Goal: Task Accomplishment & Management: Complete application form

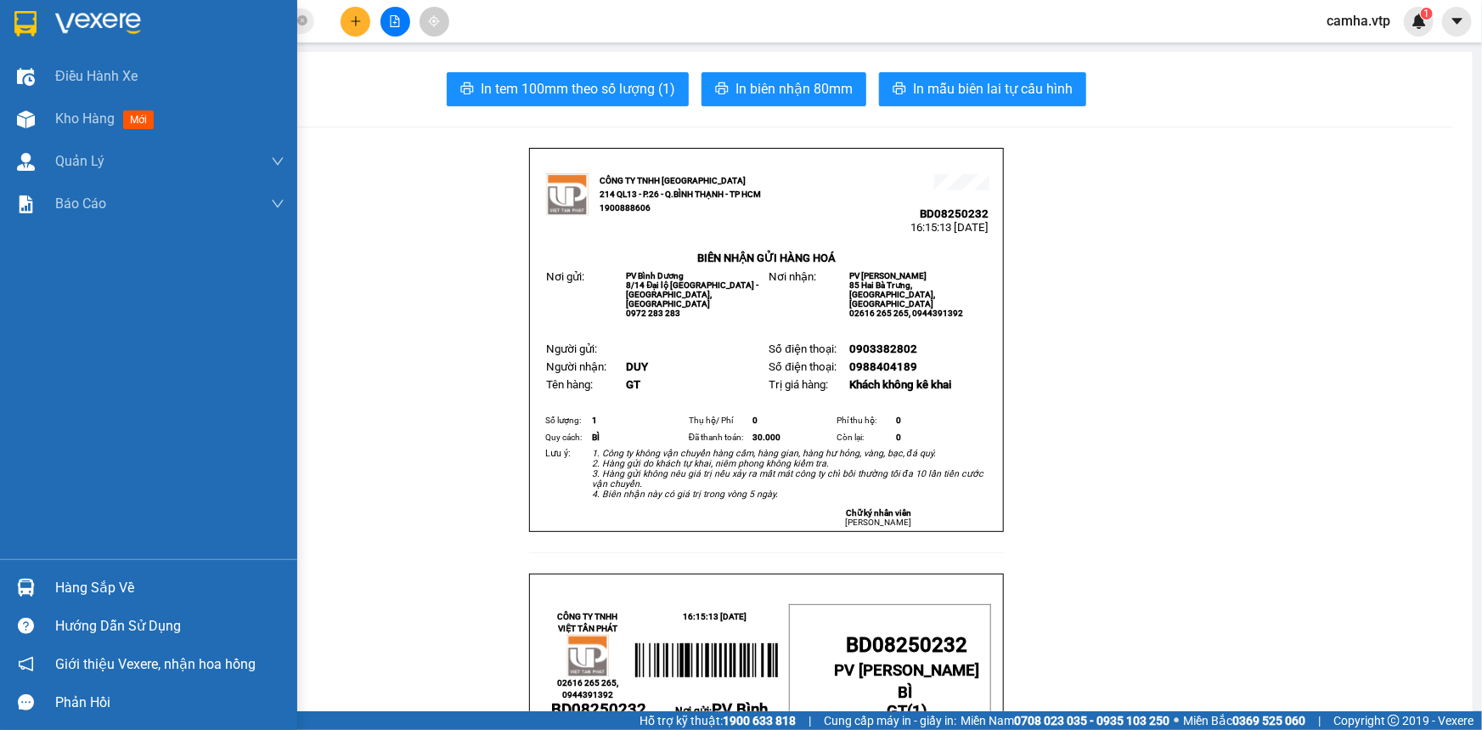
click at [36, 25] on img at bounding box center [25, 23] width 22 height 25
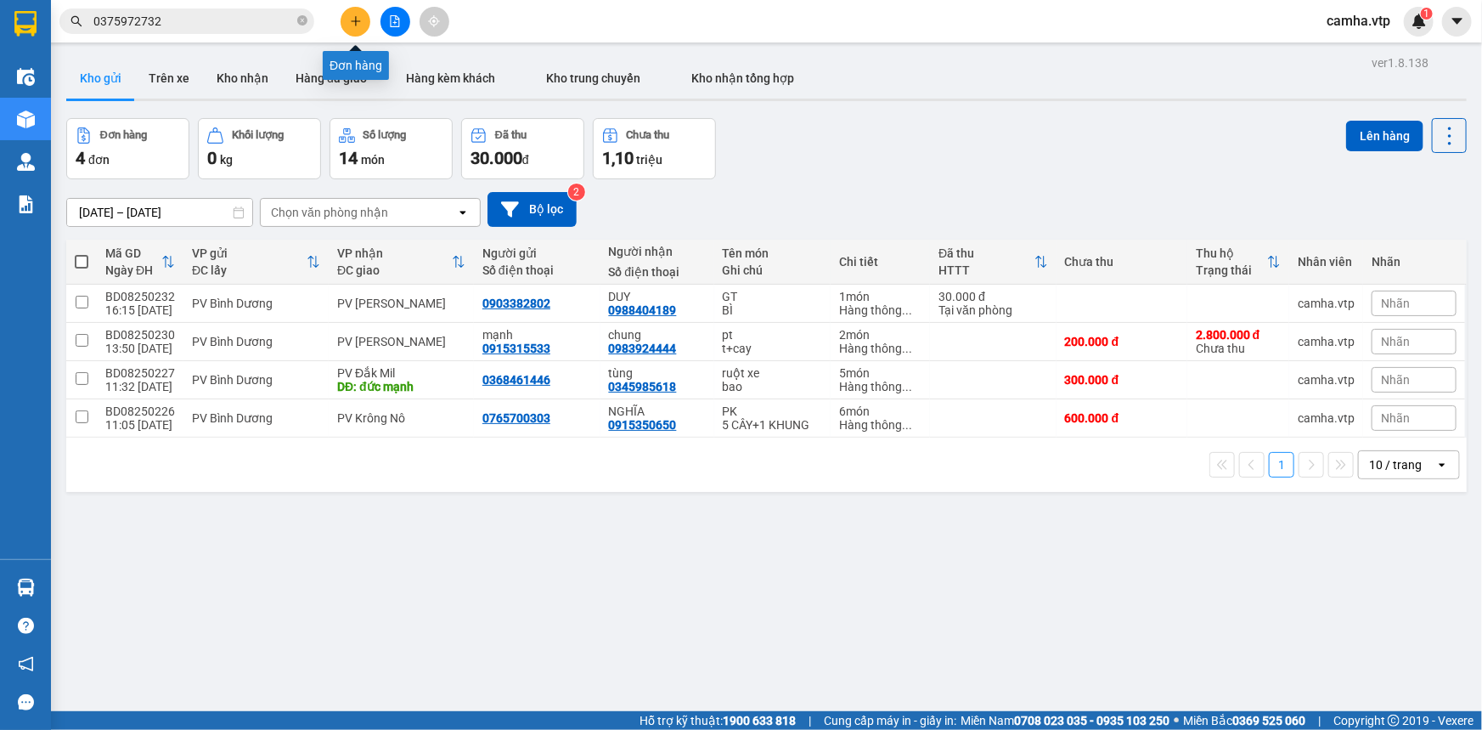
click at [351, 20] on icon "plus" at bounding box center [356, 21] width 12 height 12
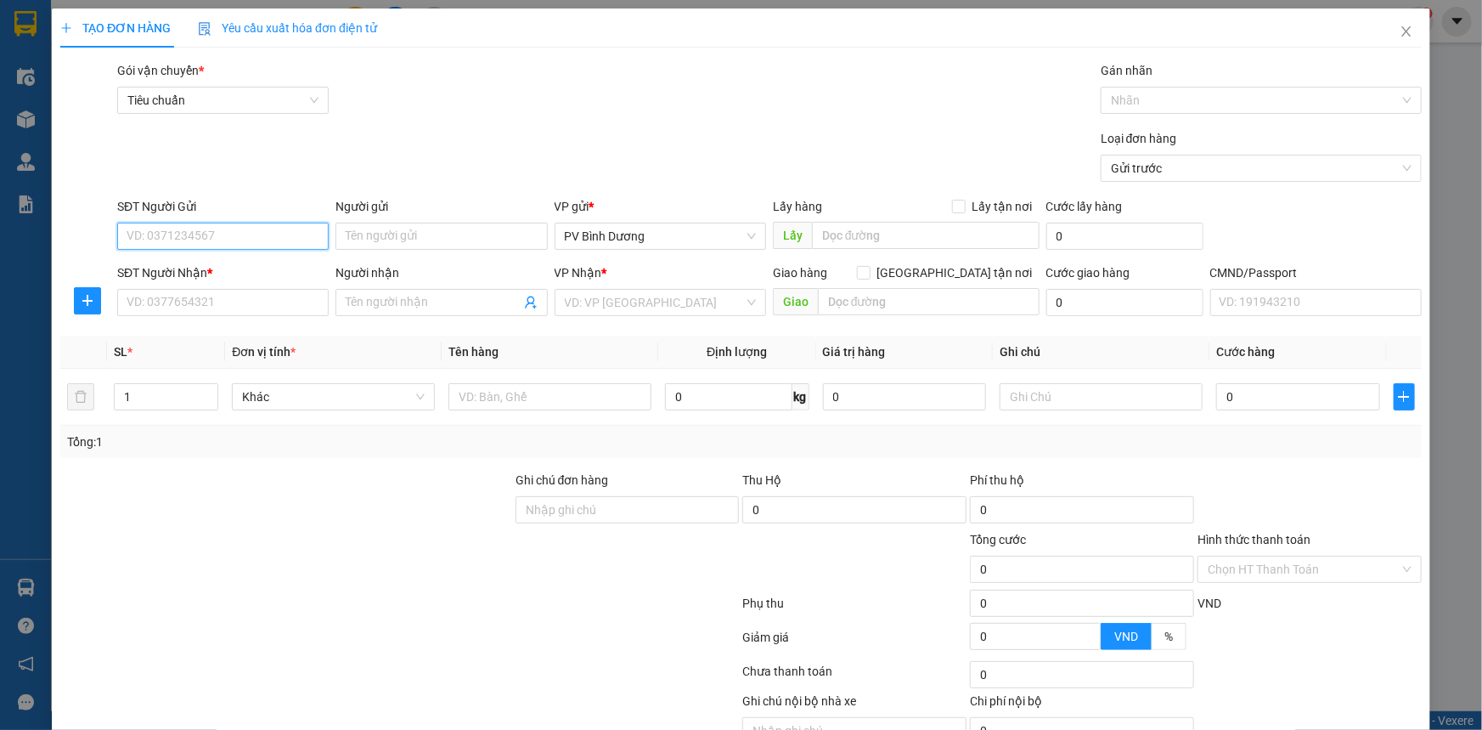
click at [229, 234] on input "SĐT Người Gửi" at bounding box center [223, 236] width 212 height 27
type input "0338914063"
click at [196, 305] on input "SĐT Người Nhận *" at bounding box center [223, 302] width 212 height 27
type input "0384951248"
click at [600, 300] on input "search" at bounding box center [654, 302] width 179 height 25
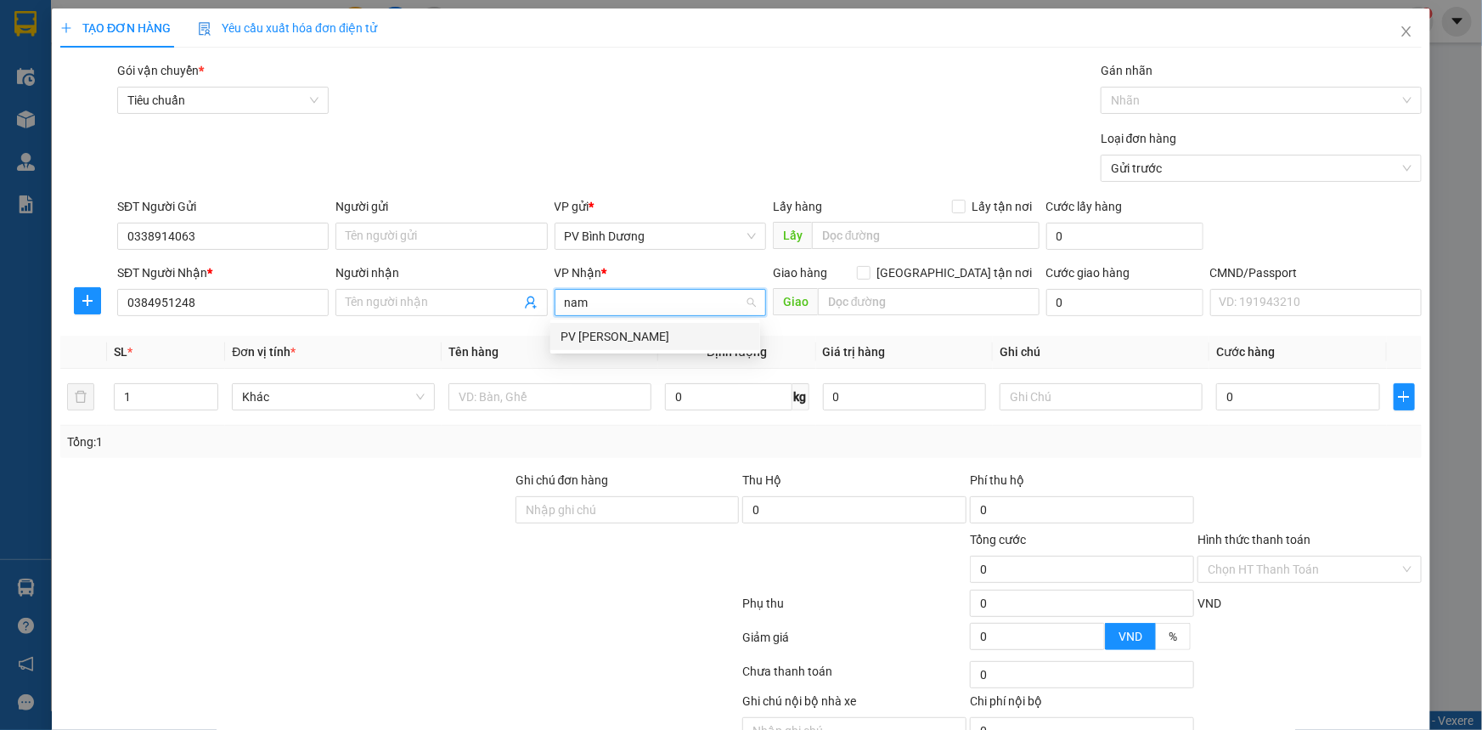
type input "nam"
click at [621, 338] on div "PV [PERSON_NAME]" at bounding box center [655, 336] width 189 height 19
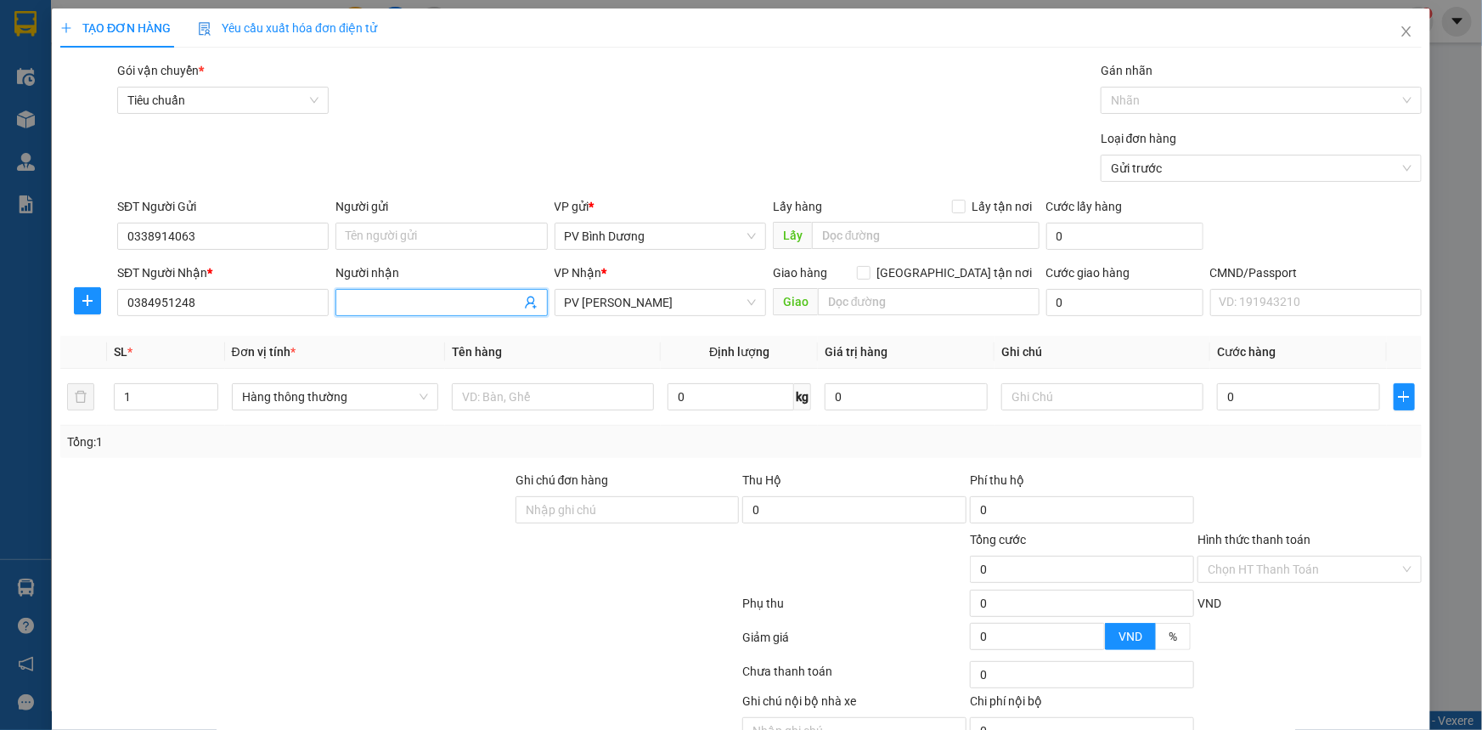
click at [402, 306] on input "Người nhận" at bounding box center [433, 302] width 174 height 19
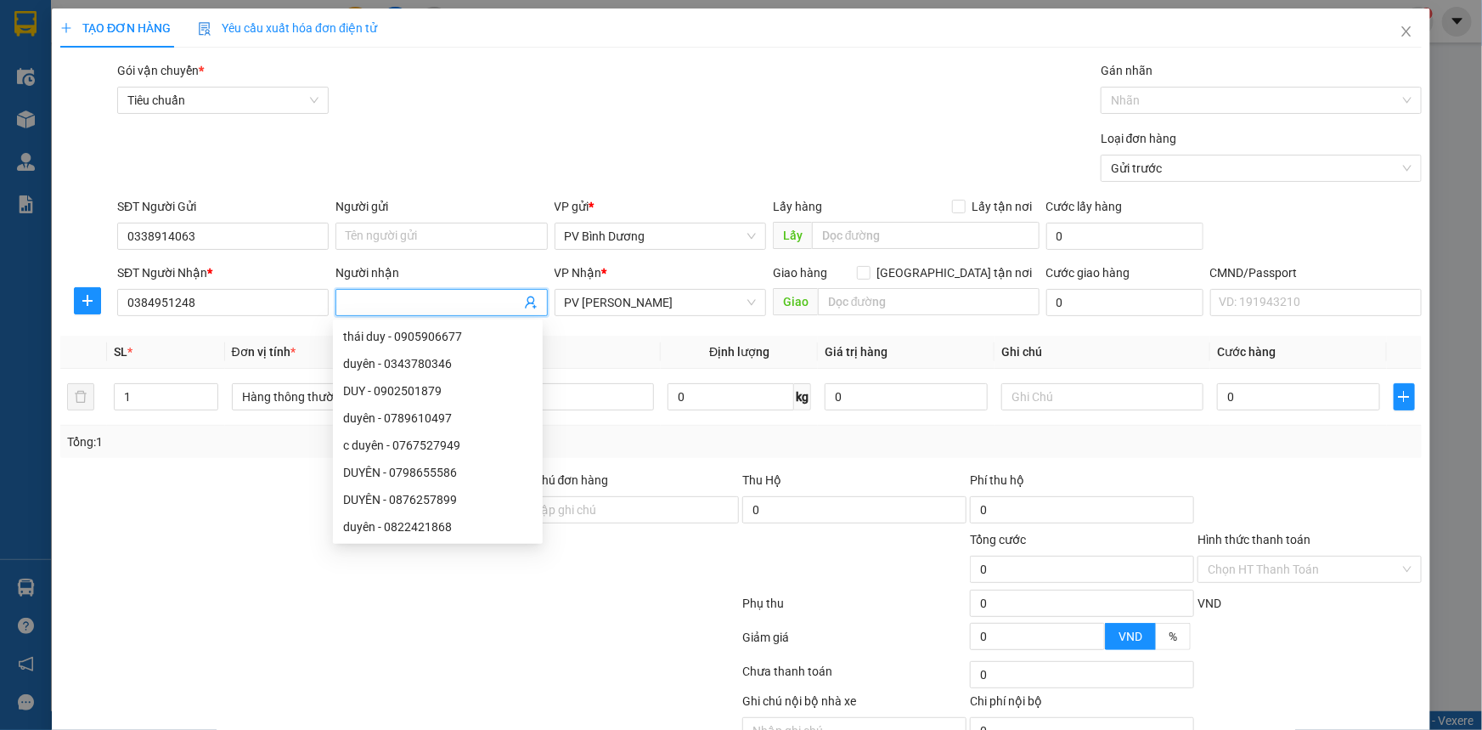
click at [397, 301] on input "Người nhận" at bounding box center [433, 302] width 174 height 19
type input "hiển"
click at [627, 403] on input "text" at bounding box center [553, 396] width 202 height 27
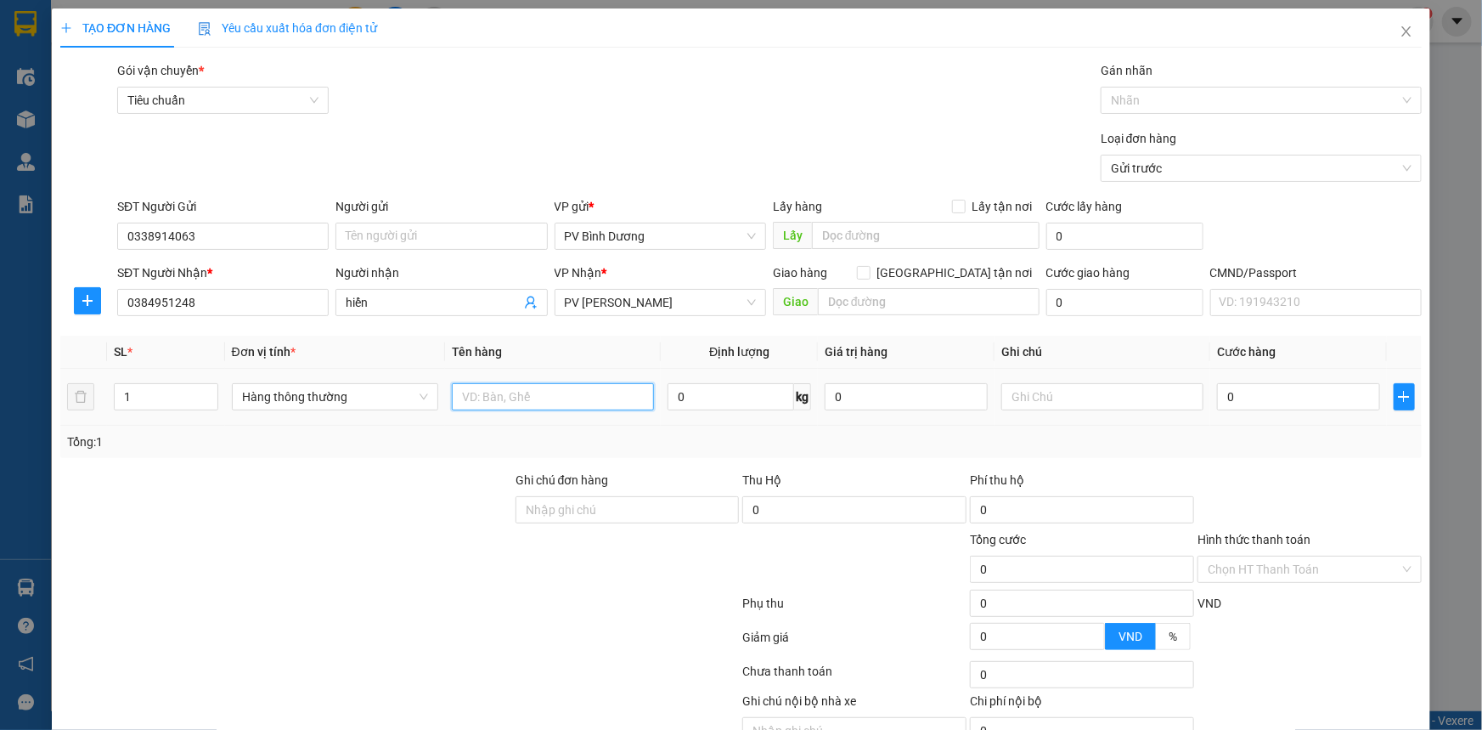
click at [626, 399] on input "text" at bounding box center [553, 396] width 202 height 27
type input "thuốc"
click at [1102, 403] on input "text" at bounding box center [1103, 396] width 202 height 27
type input "hộp"
click at [1292, 403] on input "0" at bounding box center [1298, 396] width 163 height 27
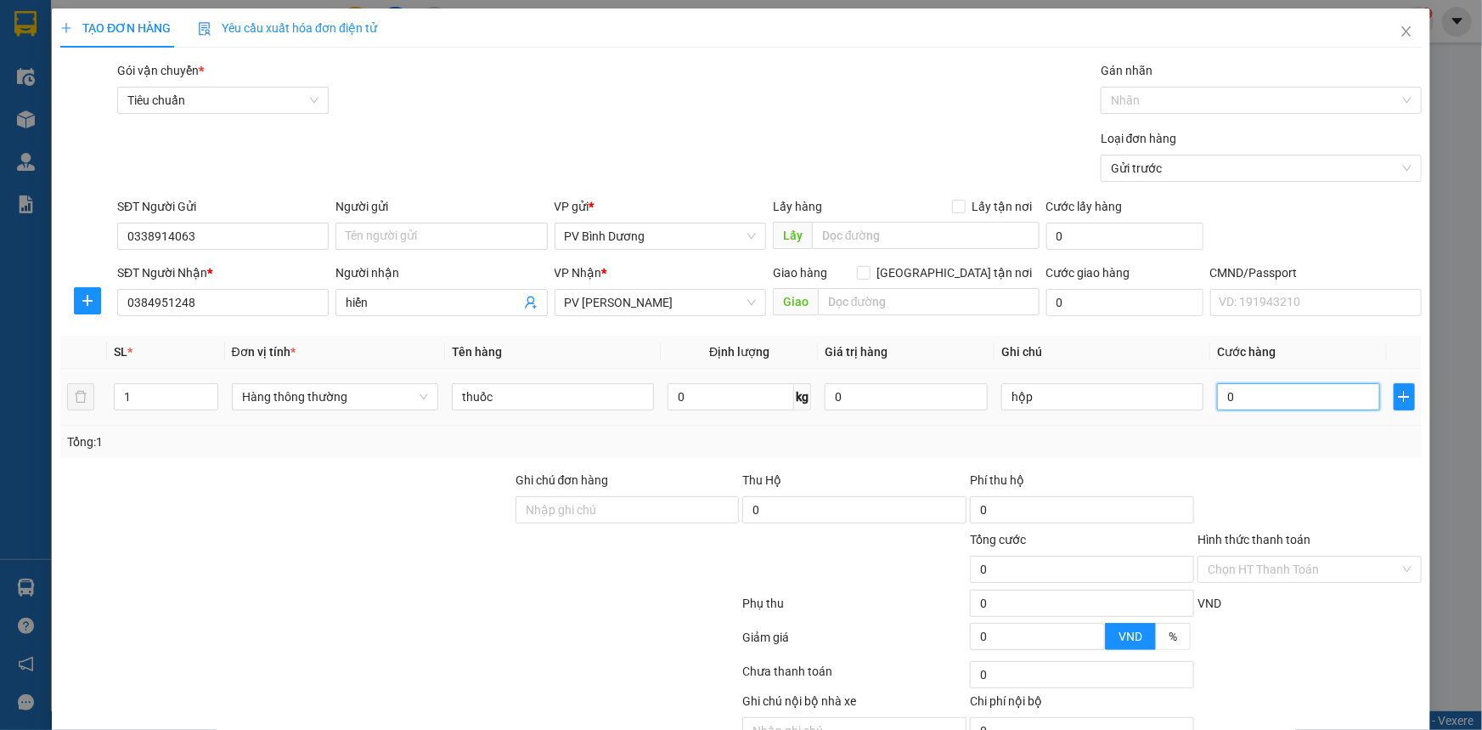
type input "3"
type input "30"
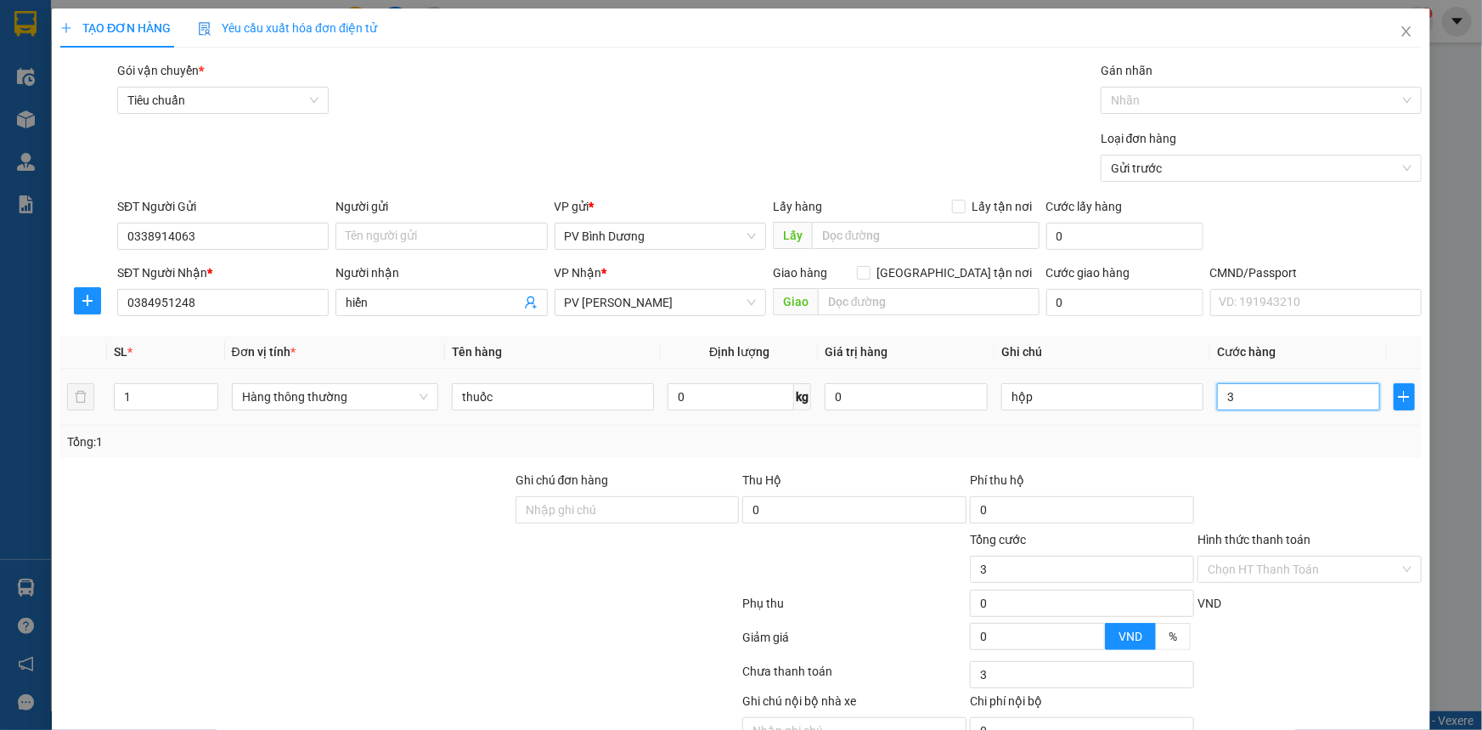
type input "30"
type input "300"
type input "3.000"
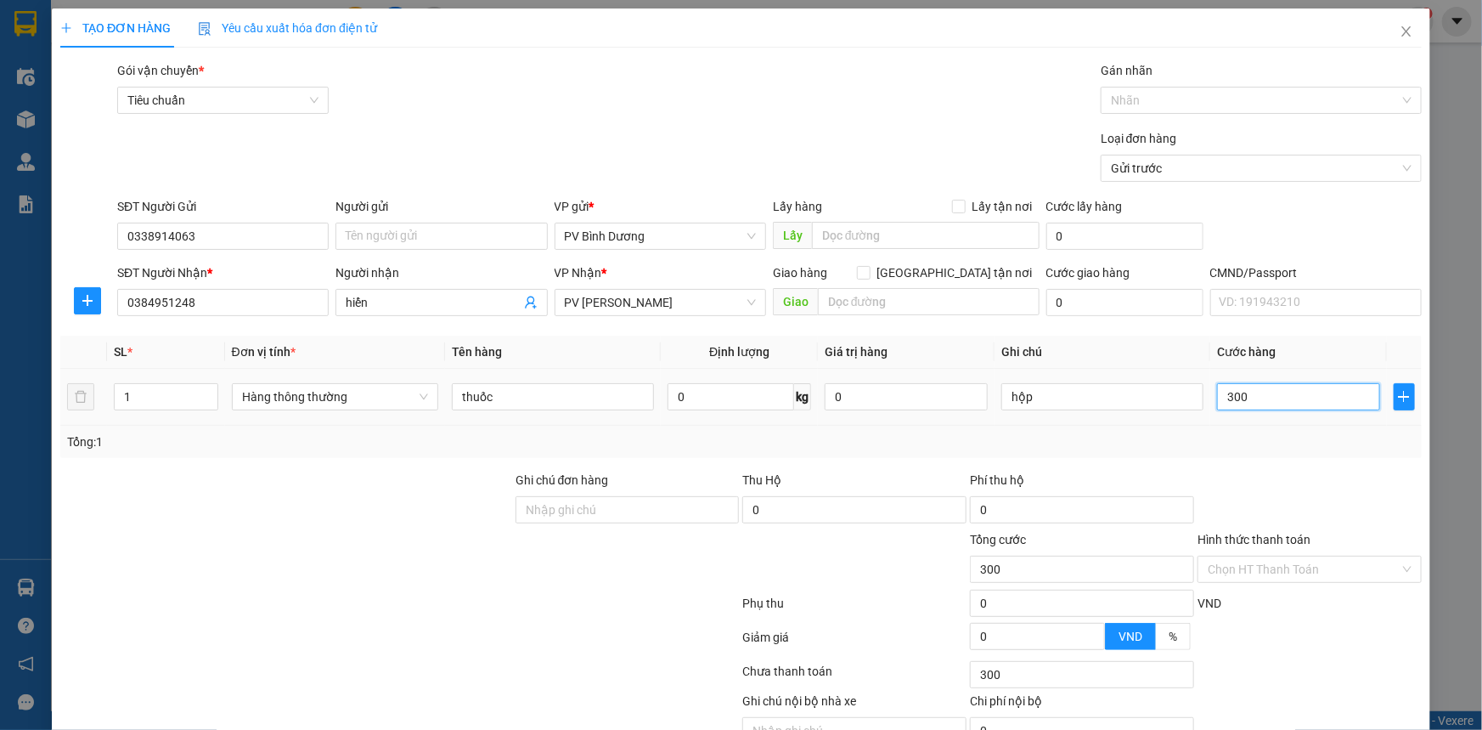
type input "3.000"
type input "30.000"
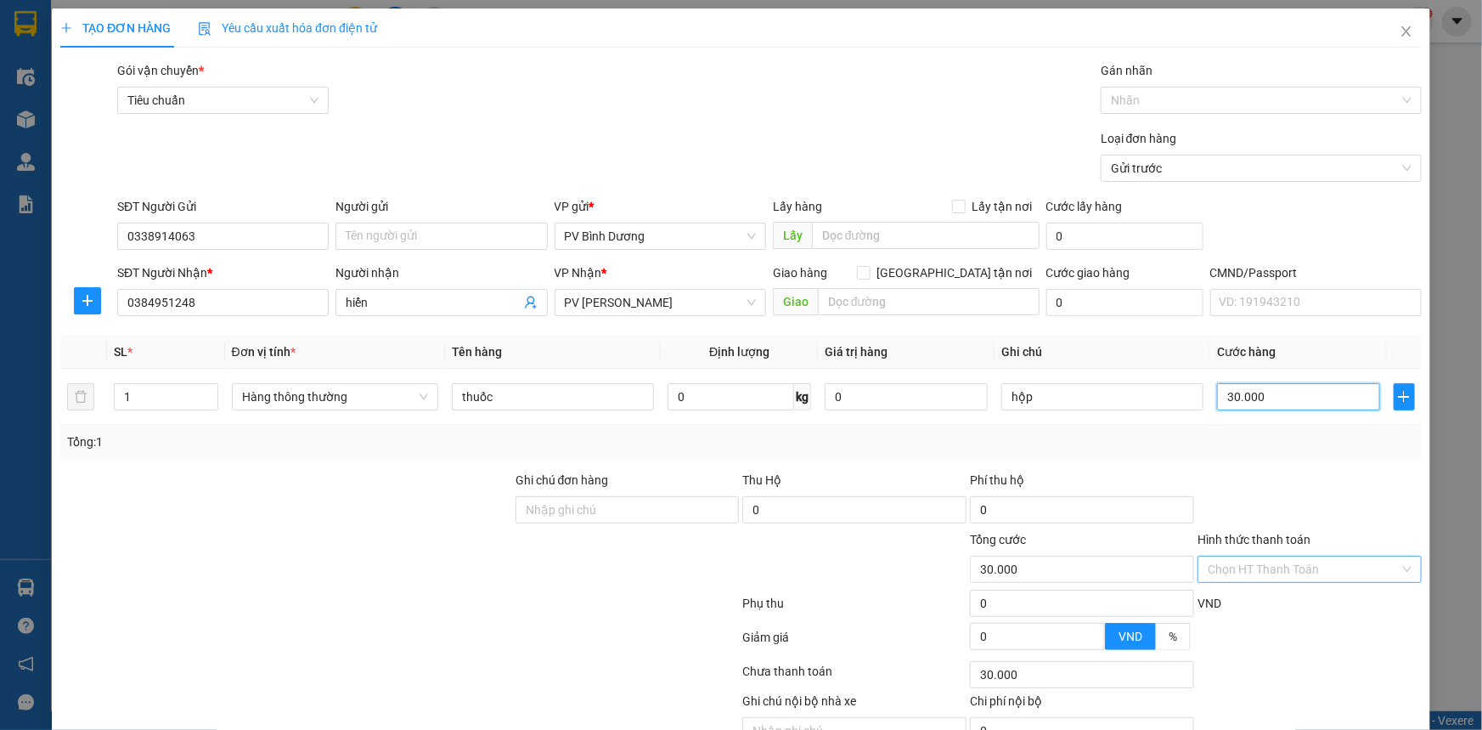
type input "30.000"
click at [1311, 569] on input "Hình thức thanh toán" at bounding box center [1304, 568] width 192 height 25
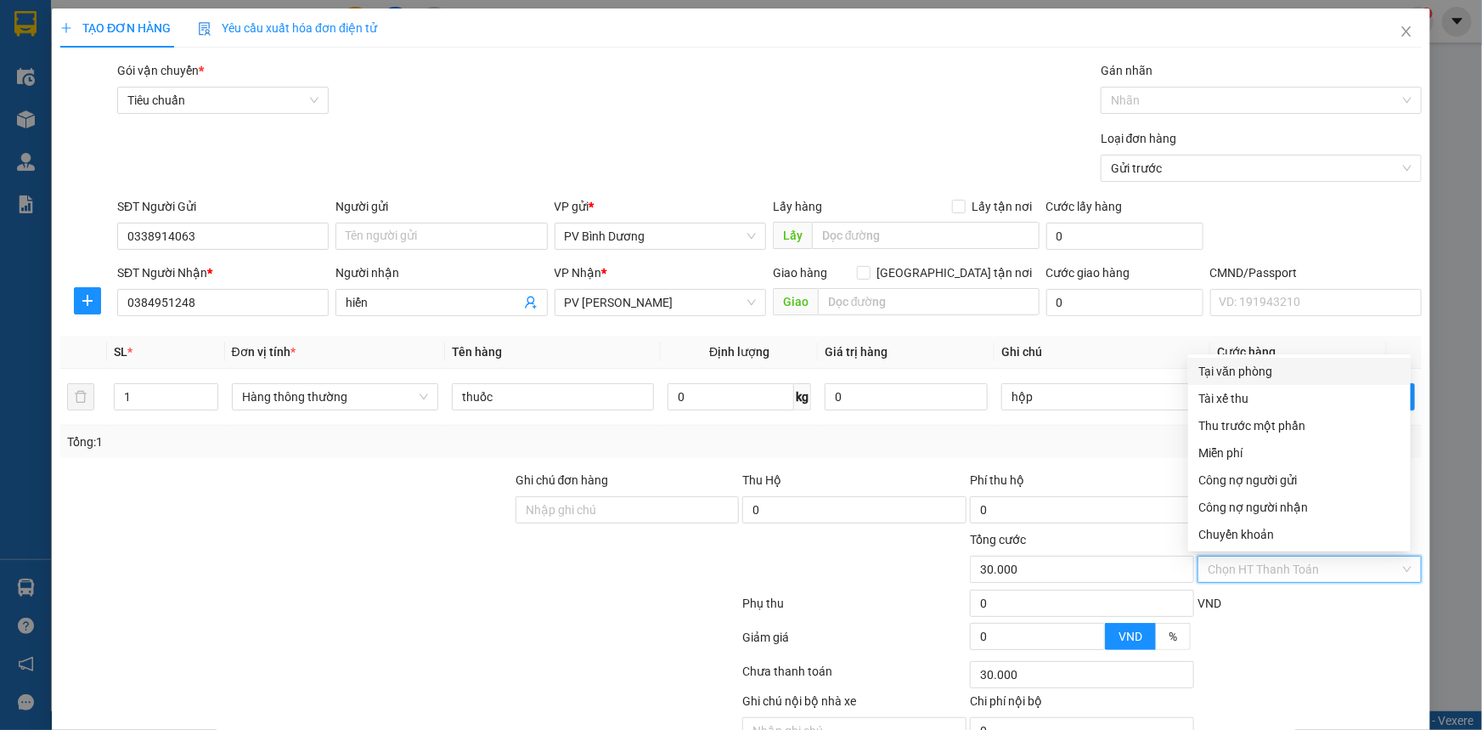
click at [1248, 372] on div "Tại văn phòng" at bounding box center [1300, 371] width 202 height 19
type input "0"
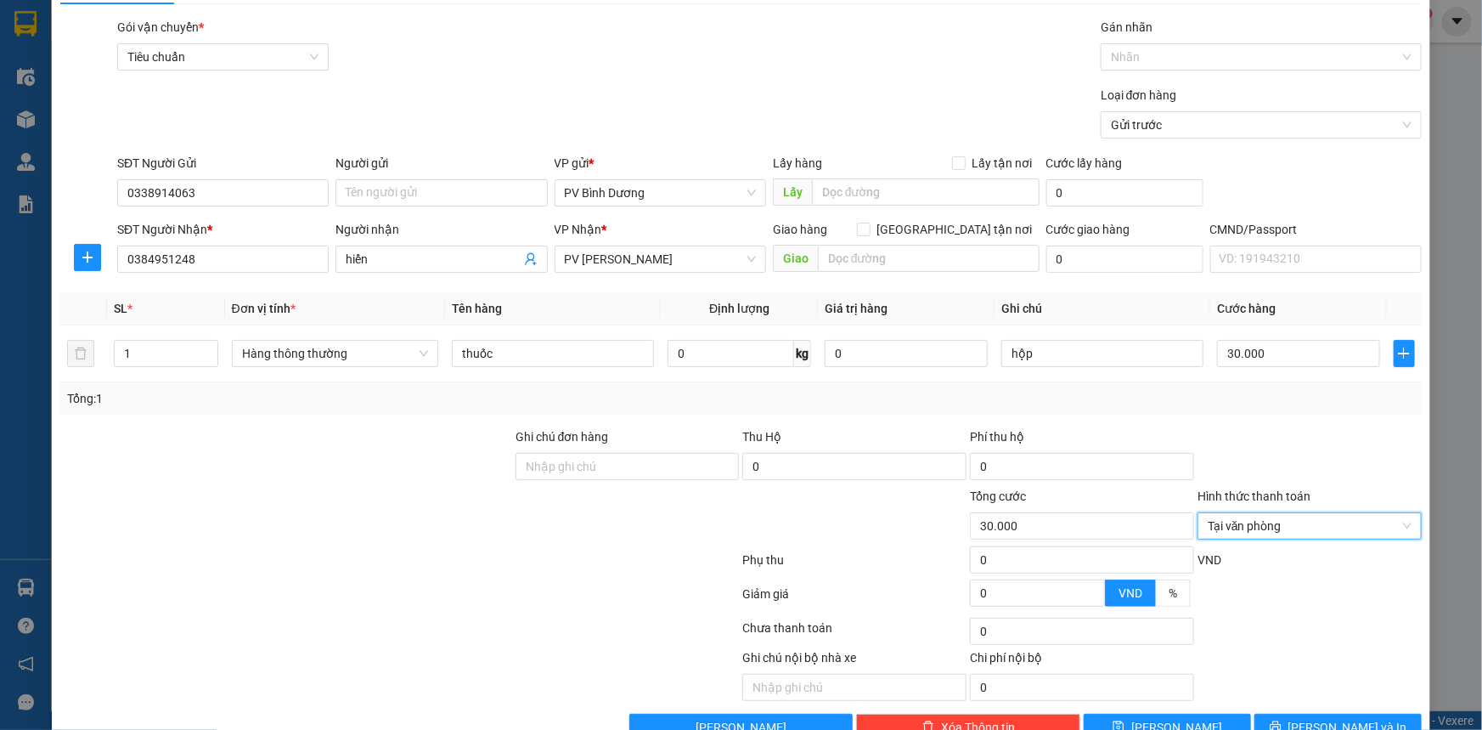
scroll to position [86, 0]
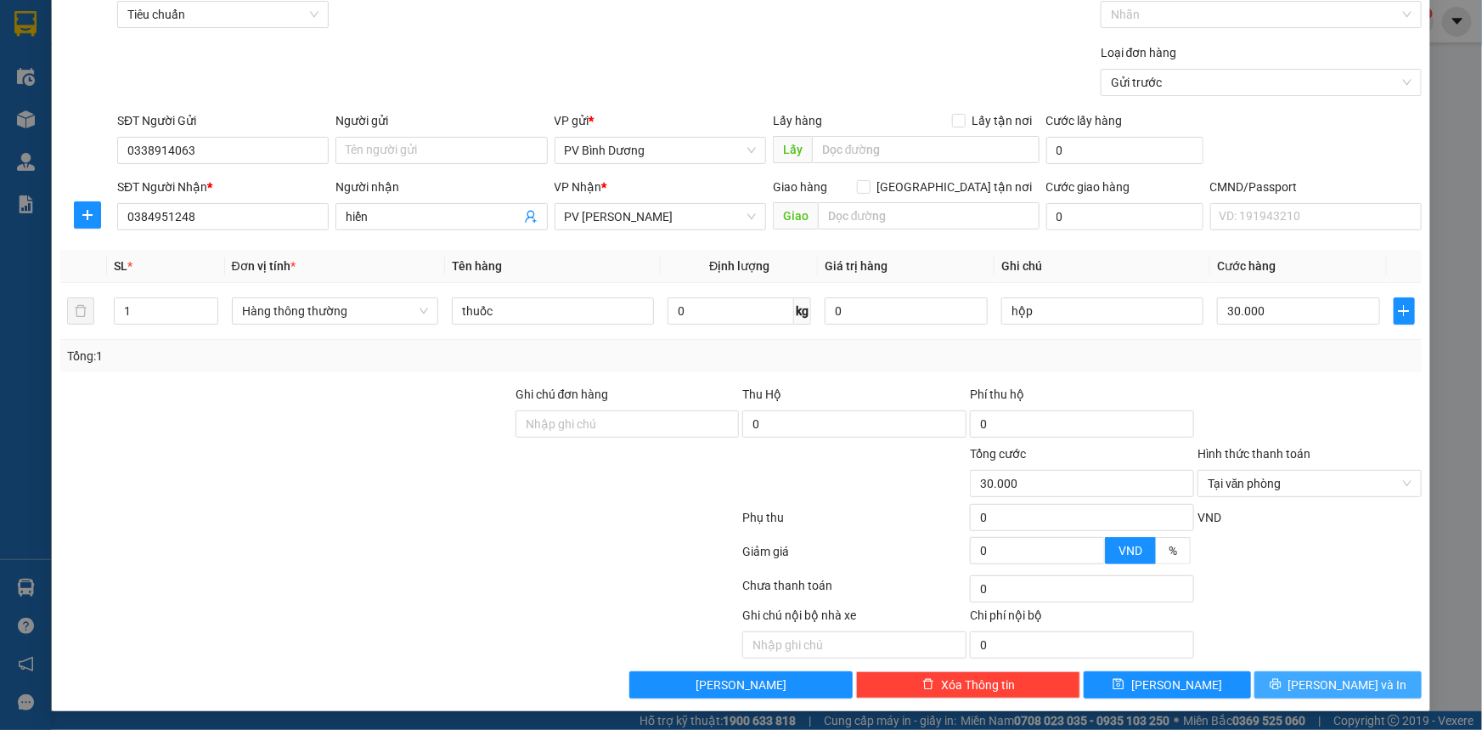
click at [1318, 678] on span "[PERSON_NAME] và In" at bounding box center [1348, 684] width 119 height 19
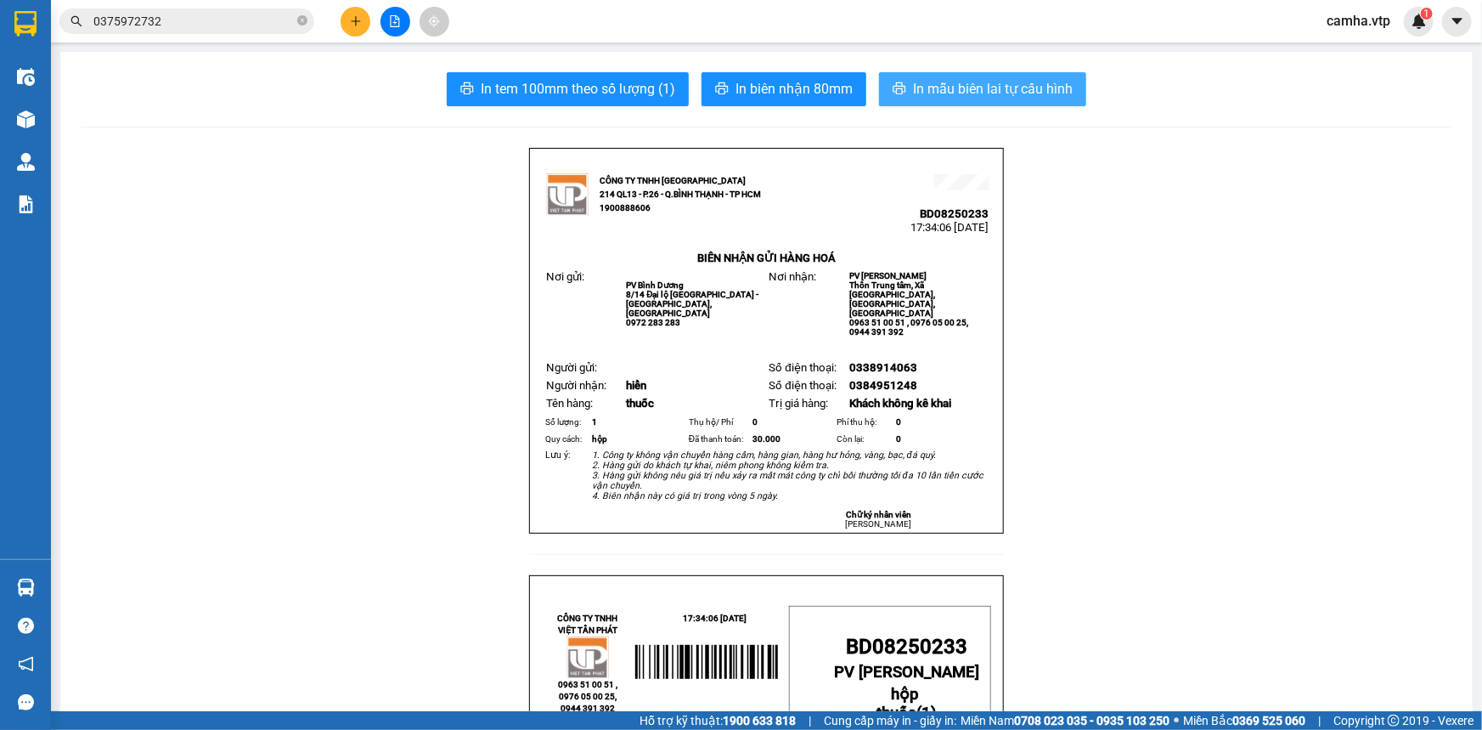
click at [943, 85] on span "In mẫu biên lai tự cấu hình" at bounding box center [993, 88] width 160 height 21
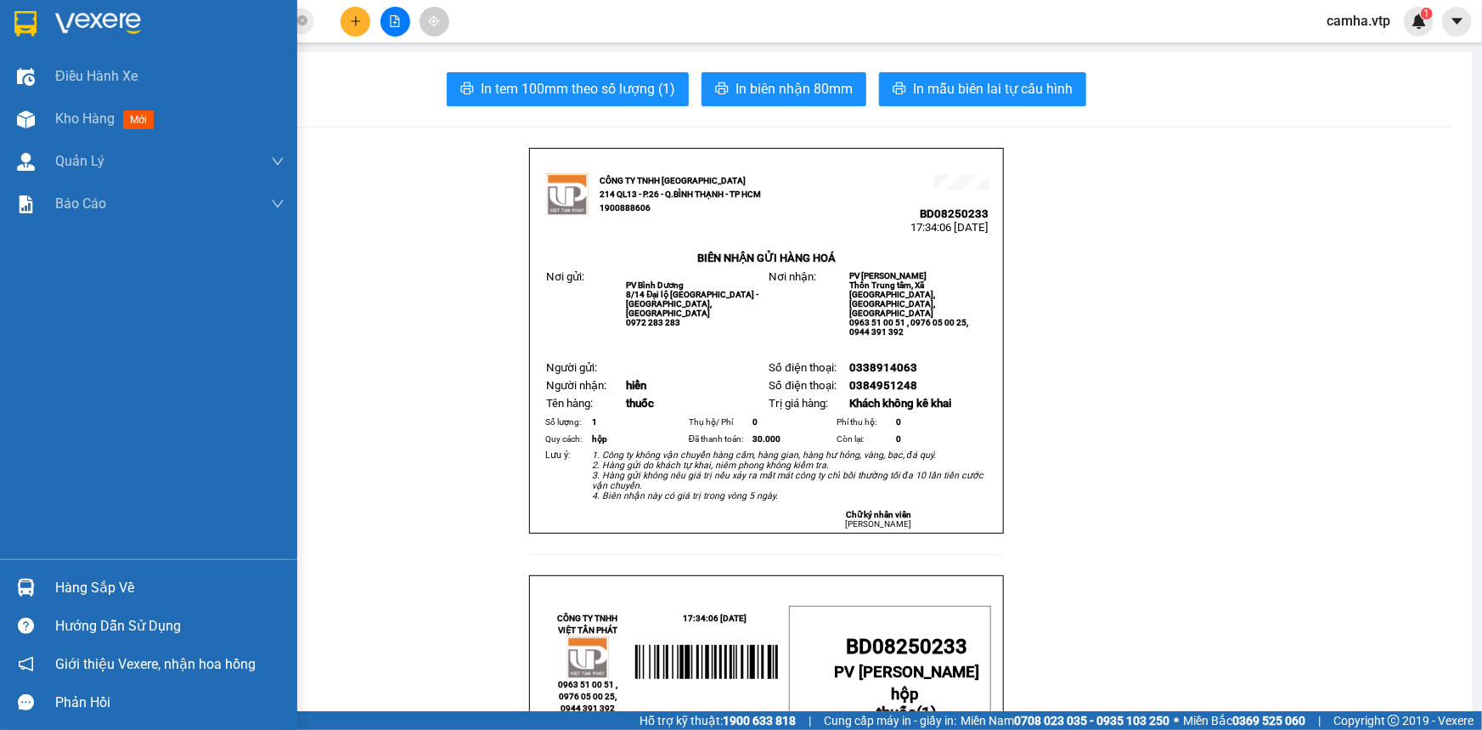
click at [37, 20] on div at bounding box center [26, 23] width 30 height 30
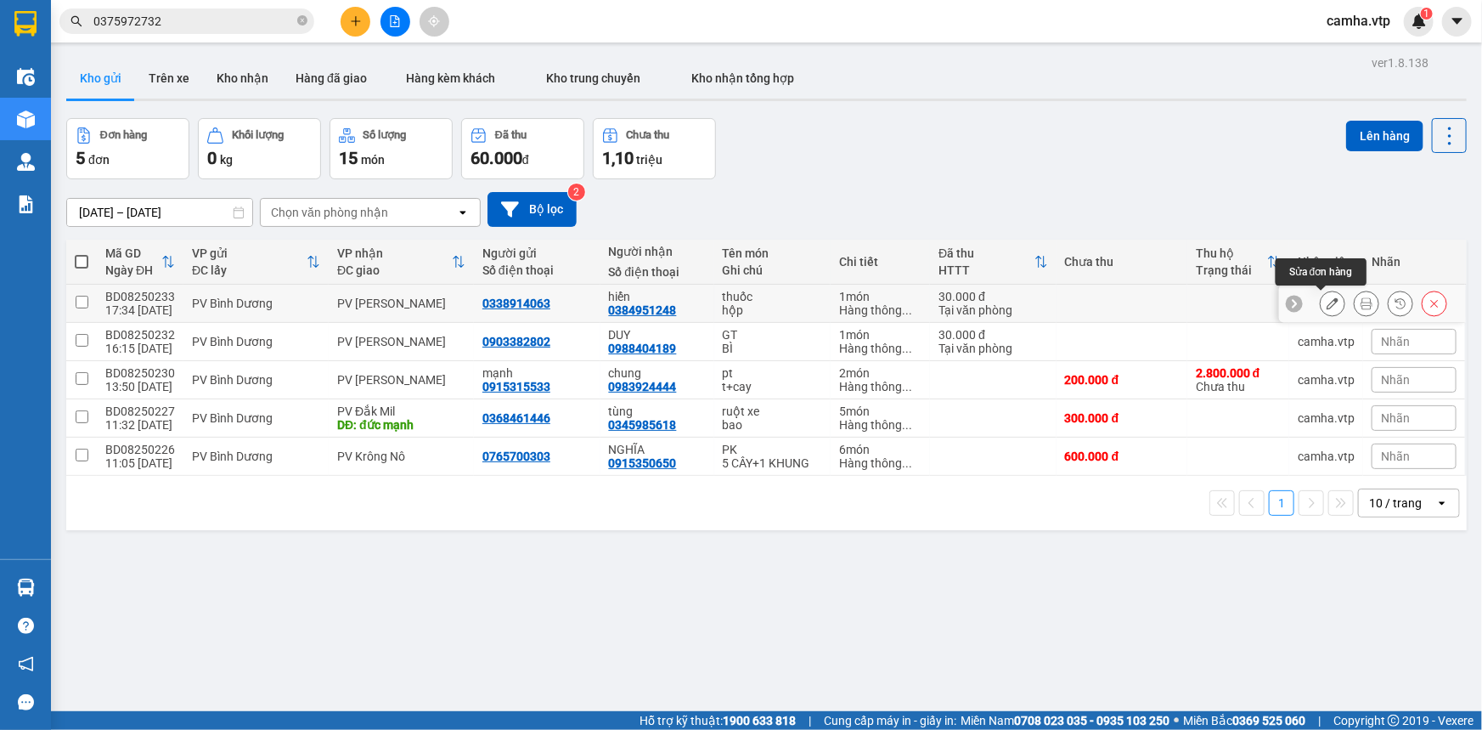
click at [1321, 306] on button at bounding box center [1333, 304] width 24 height 30
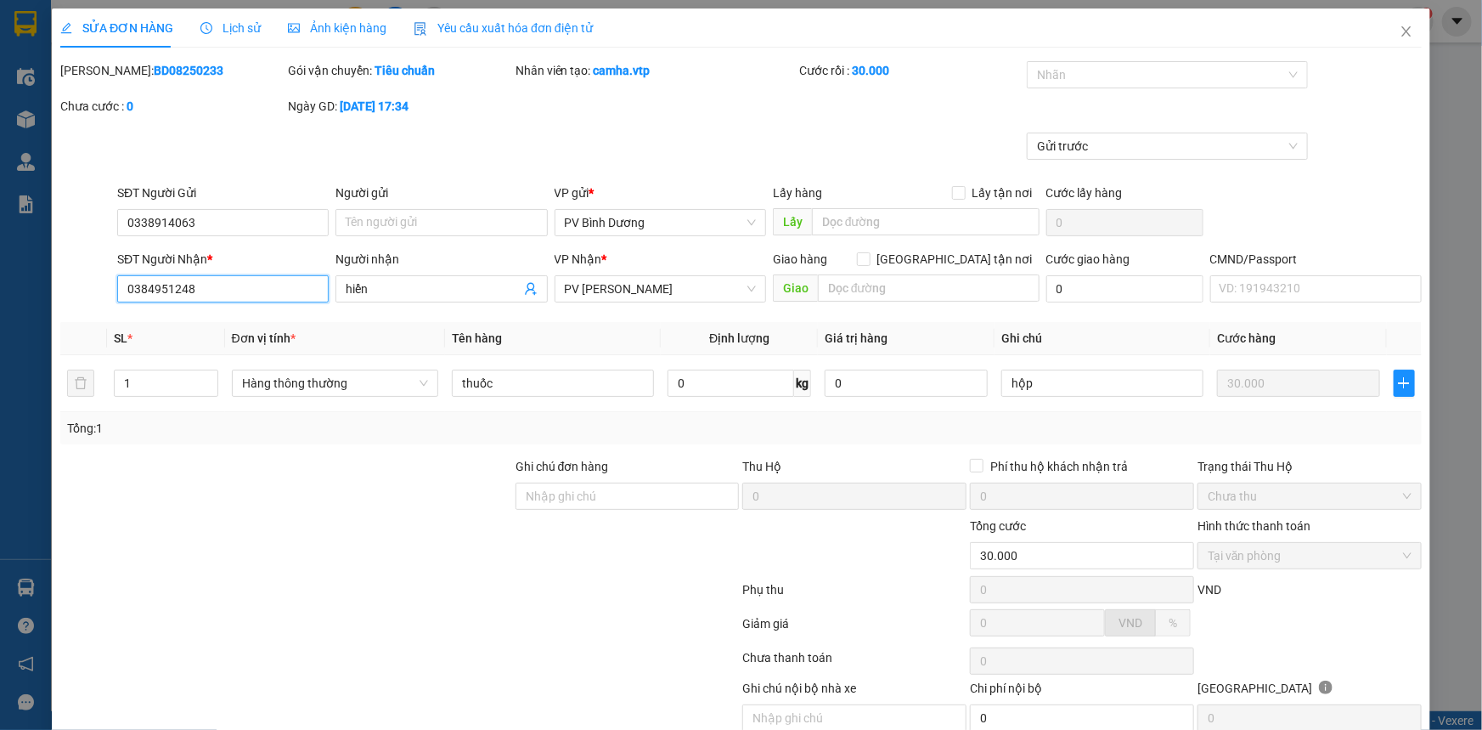
click at [147, 286] on input "0384951248" at bounding box center [223, 288] width 212 height 27
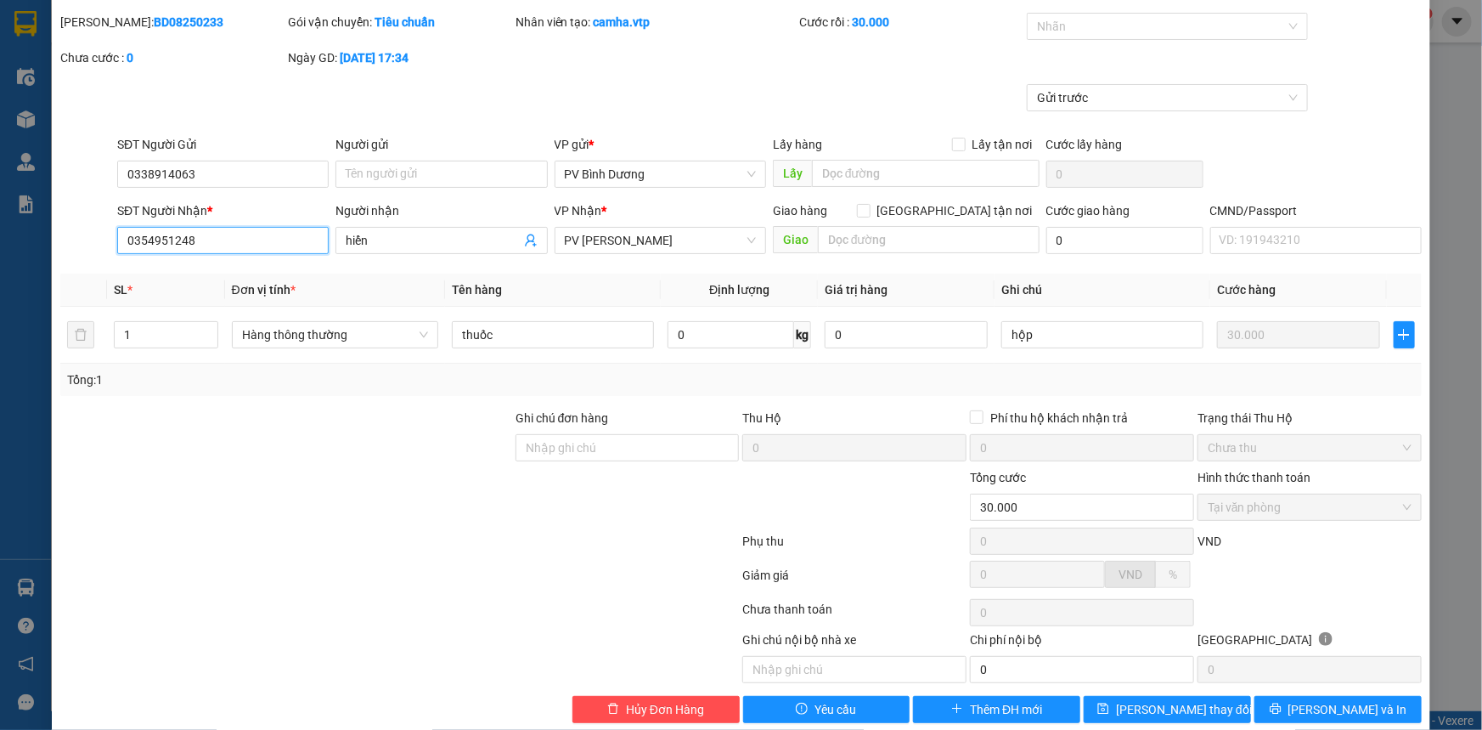
scroll to position [73, 0]
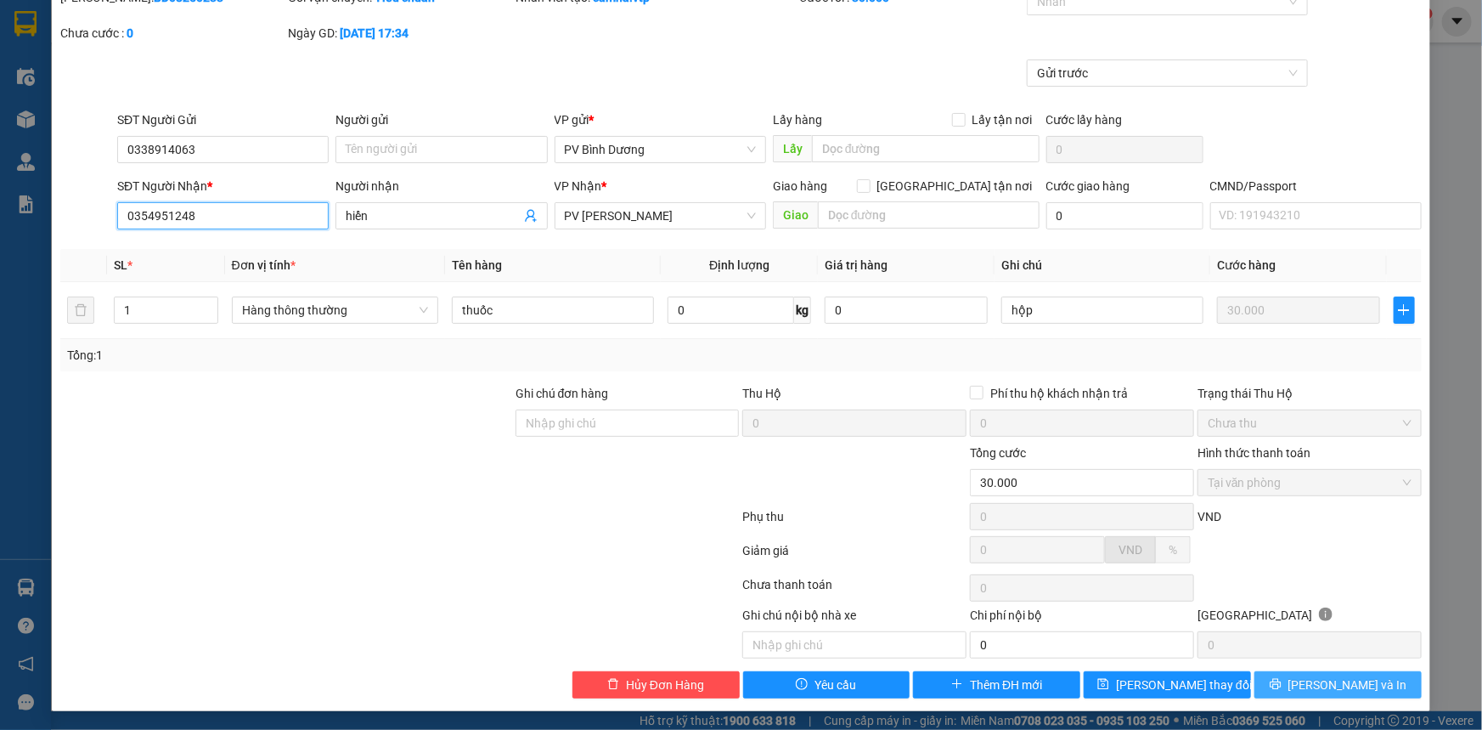
type input "0354951248"
click at [1281, 681] on icon "printer" at bounding box center [1275, 684] width 11 height 11
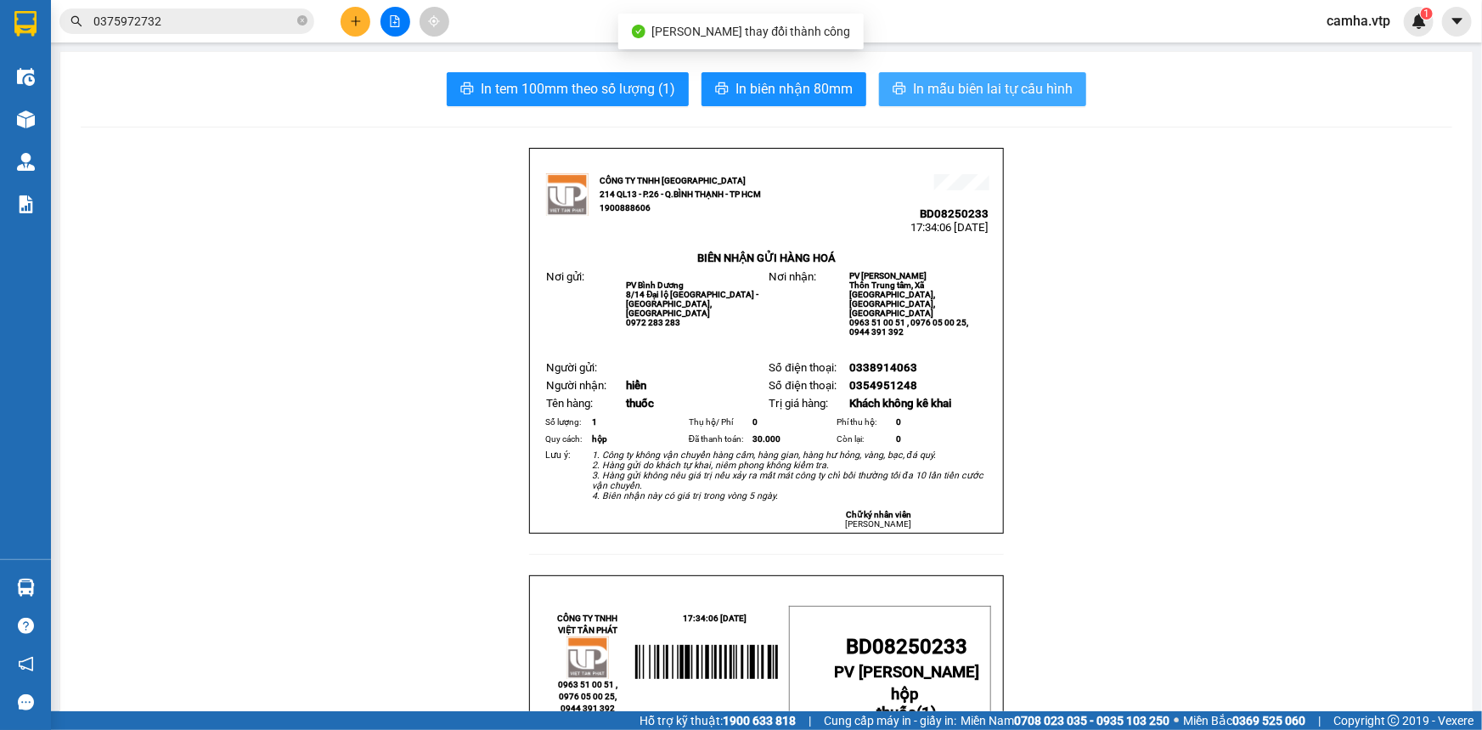
click at [940, 87] on span "In mẫu biên lai tự cấu hình" at bounding box center [993, 88] width 160 height 21
